Goal: Find specific page/section: Find specific page/section

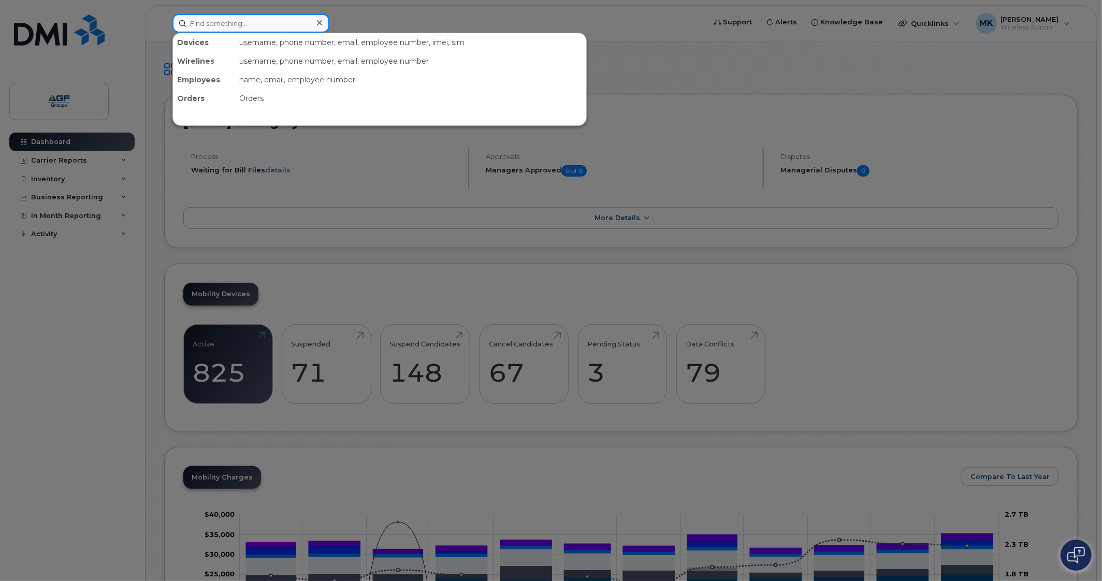
click at [260, 18] on input at bounding box center [250, 23] width 157 height 19
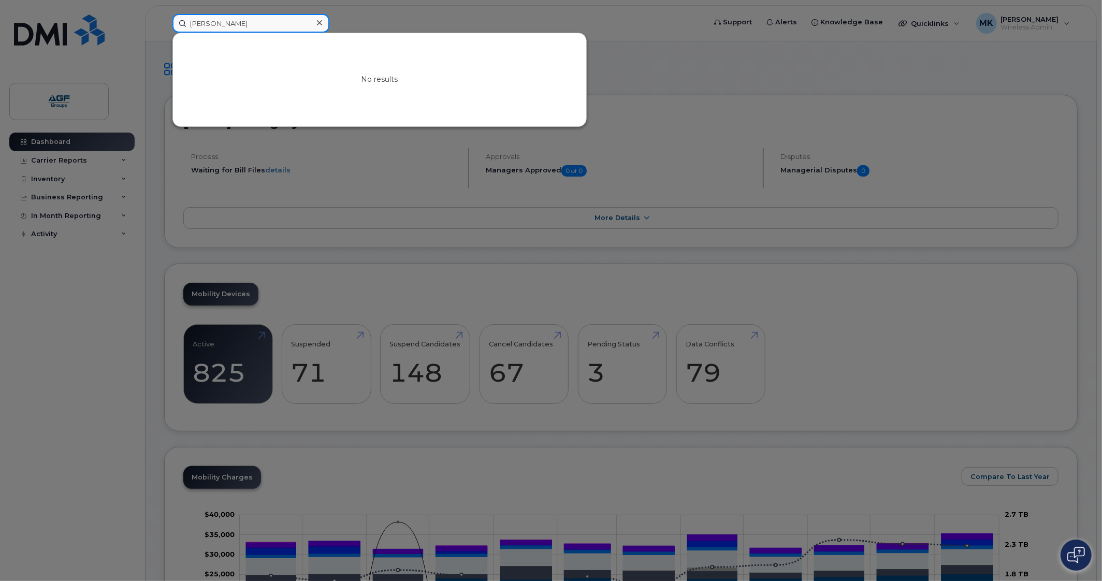
drag, startPoint x: 260, startPoint y: 15, endPoint x: 96, endPoint y: 1, distance: 164.8
click at [164, 14] on div "stéphane d No results" at bounding box center [435, 23] width 543 height 19
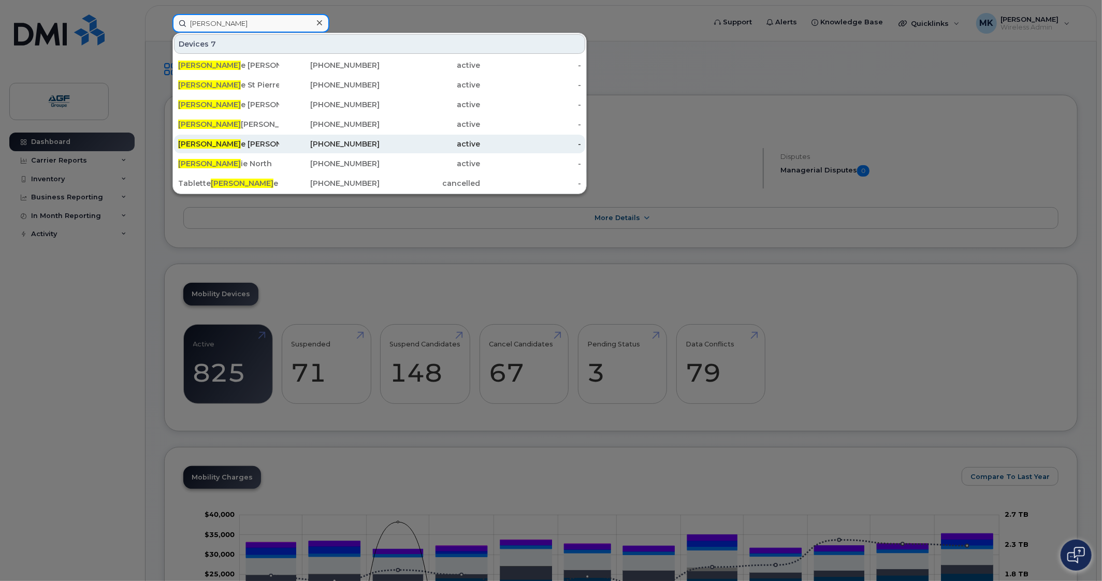
type input "stephan"
click at [266, 148] on div "Stephan e Doyon" at bounding box center [228, 144] width 101 height 10
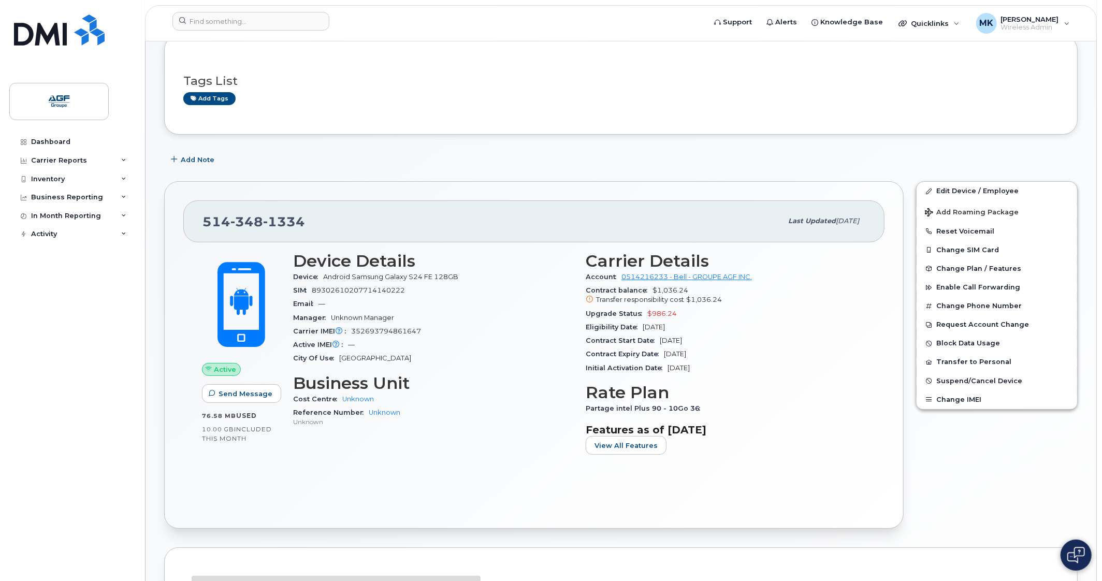
scroll to position [64, 0]
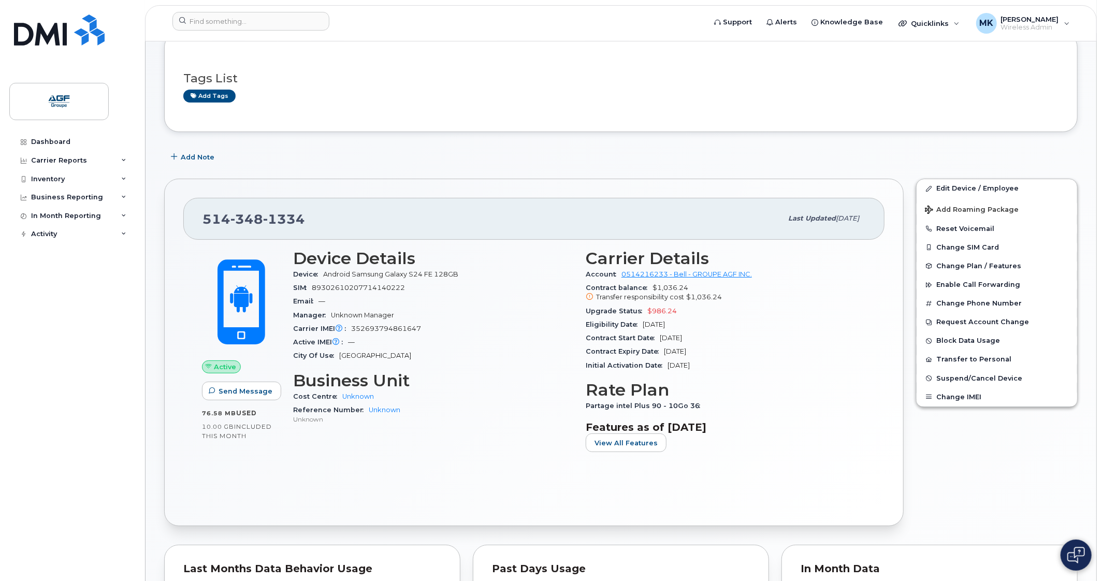
click at [730, 83] on h3 "Tags List" at bounding box center [620, 78] width 875 height 13
click at [218, 23] on input at bounding box center [250, 21] width 157 height 19
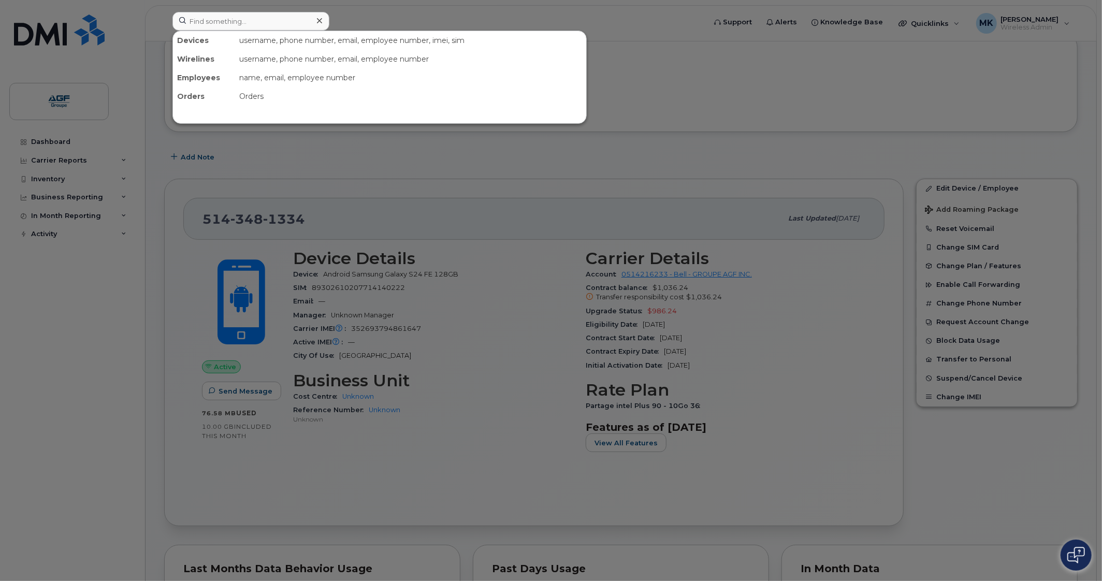
click at [217, 41] on div "Devices" at bounding box center [204, 40] width 62 height 19
click at [90, 127] on div at bounding box center [551, 290] width 1102 height 581
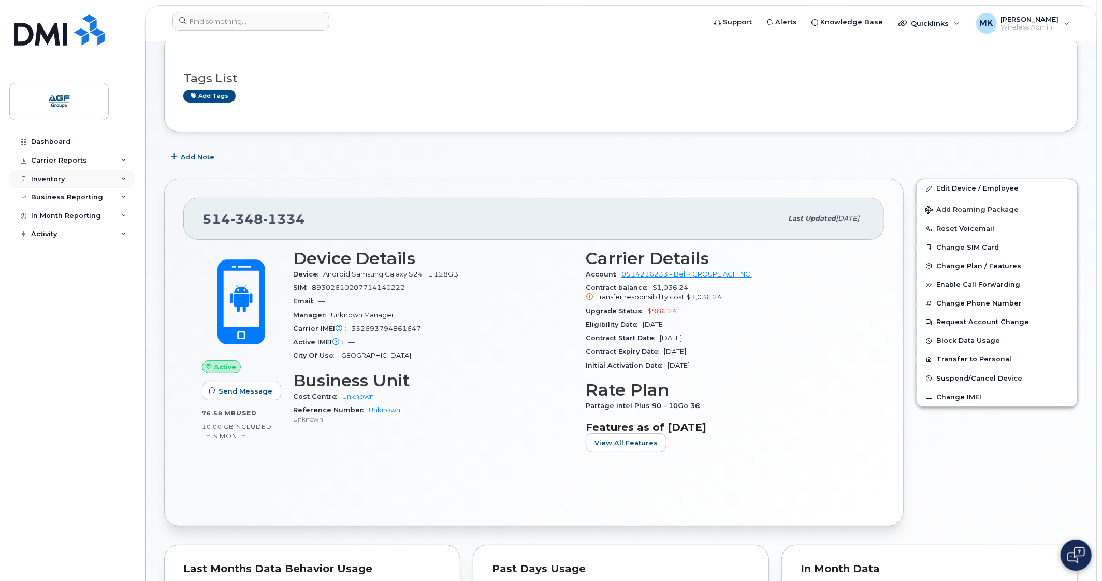
click at [90, 175] on div "Inventory" at bounding box center [71, 179] width 125 height 19
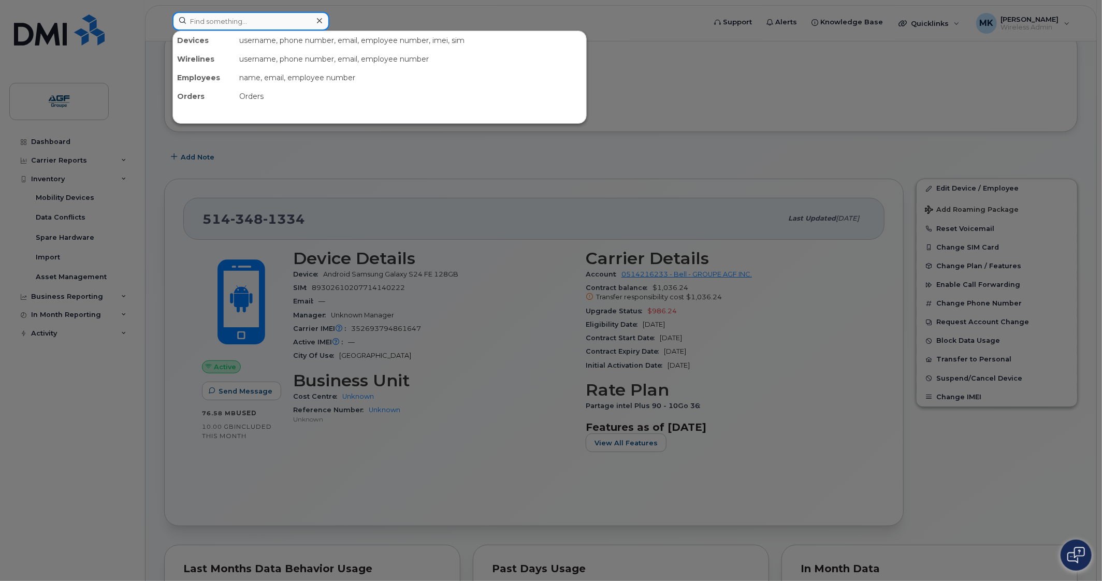
click at [238, 17] on input at bounding box center [250, 21] width 157 height 19
click at [181, 234] on div at bounding box center [551, 290] width 1102 height 581
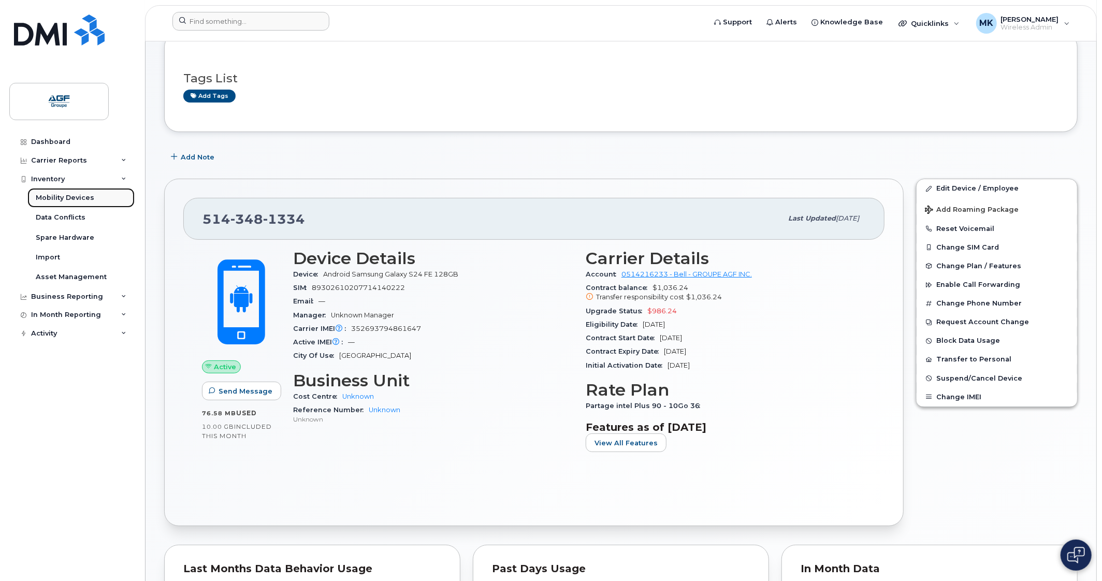
click at [93, 197] on link "Mobility Devices" at bounding box center [80, 198] width 107 height 20
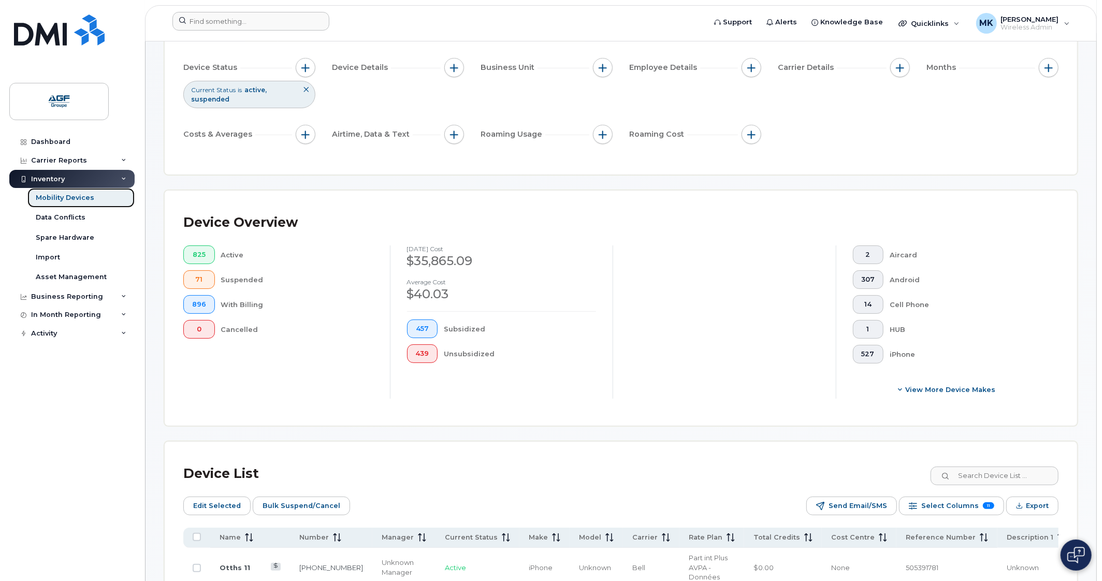
scroll to position [388, 0]
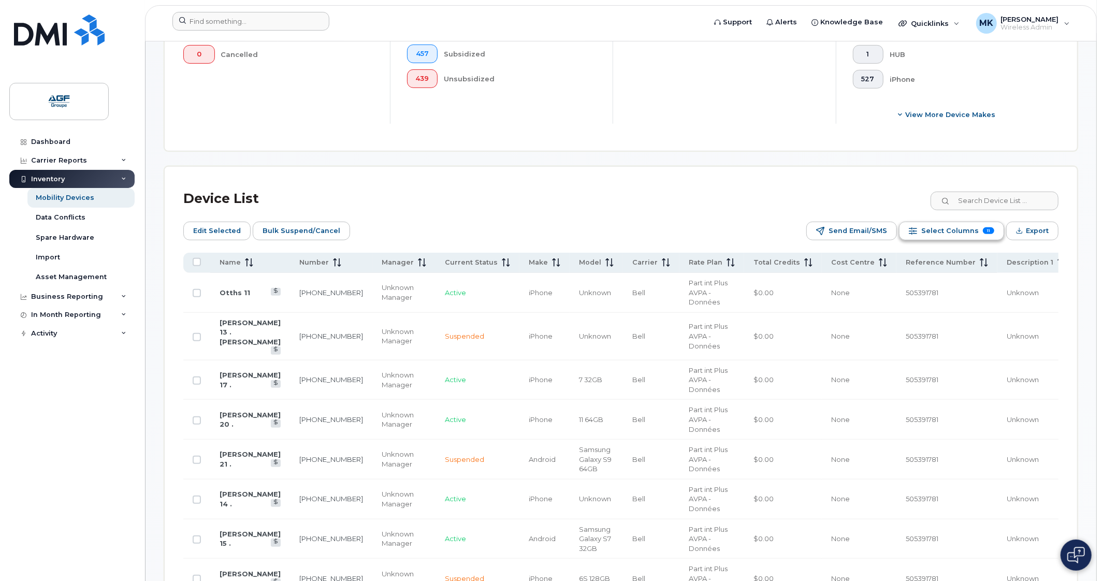
click at [974, 233] on span "Select Columns" at bounding box center [949, 231] width 57 height 16
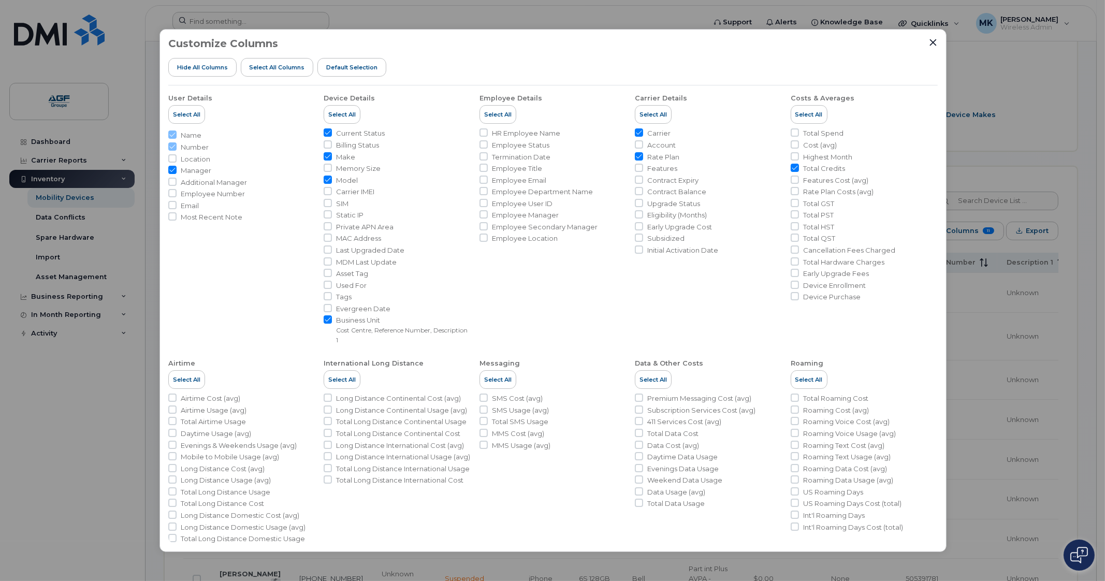
click at [927, 40] on div "Customize Columns Hide All Columns Select all Columns Default Selection" at bounding box center [553, 62] width 770 height 48
click at [929, 44] on icon "Close" at bounding box center [933, 42] width 8 height 8
